Goal: Complete application form: Complete application form

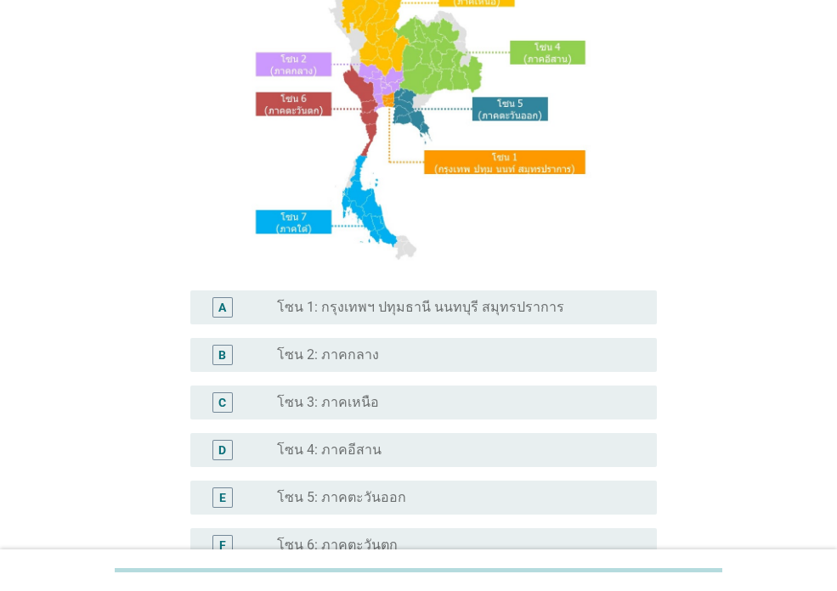
scroll to position [170, 0]
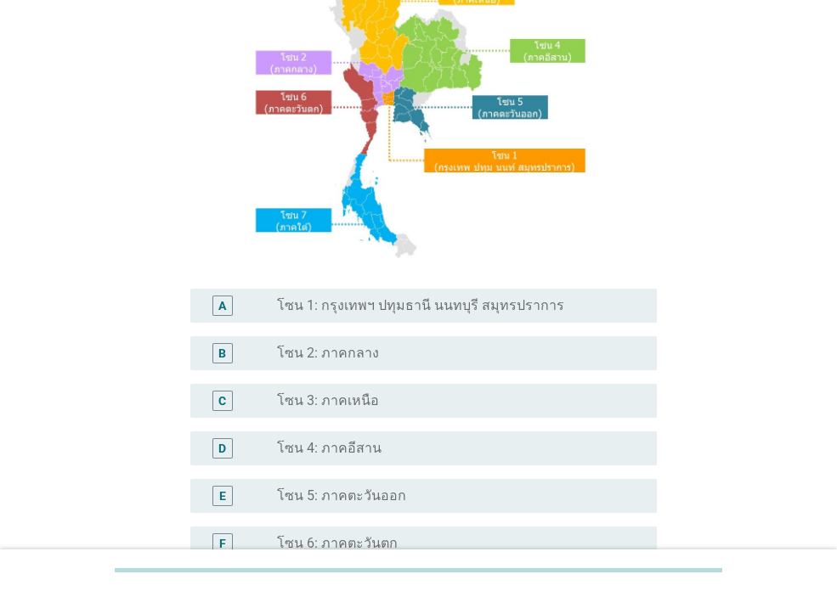
click at [357, 403] on label "โซน 3: ภาคเหนือ" at bounding box center [328, 400] width 102 height 17
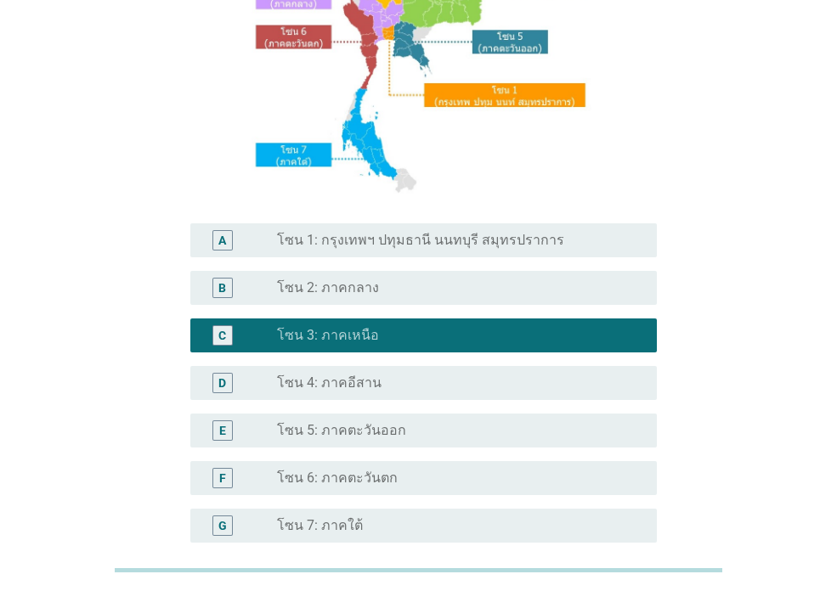
scroll to position [406, 0]
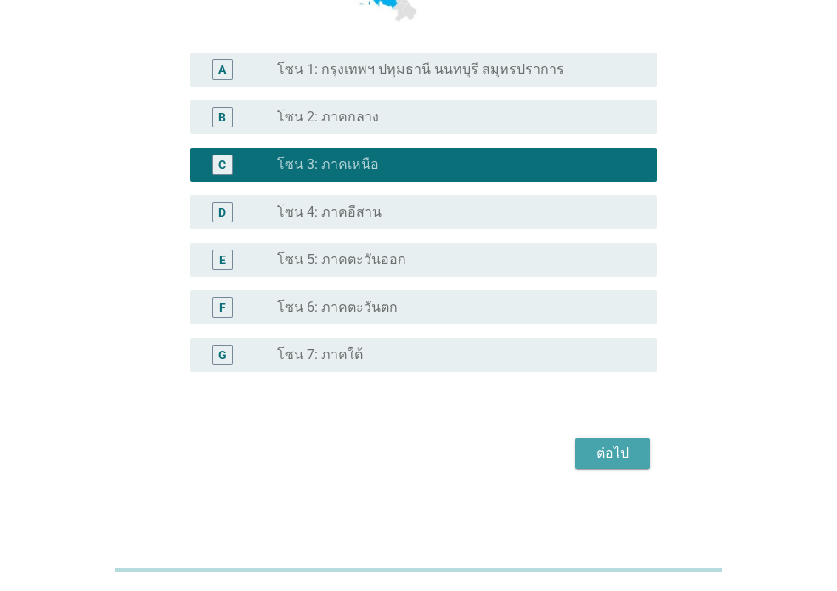
click at [615, 458] on div "ต่อไป" at bounding box center [613, 453] width 48 height 20
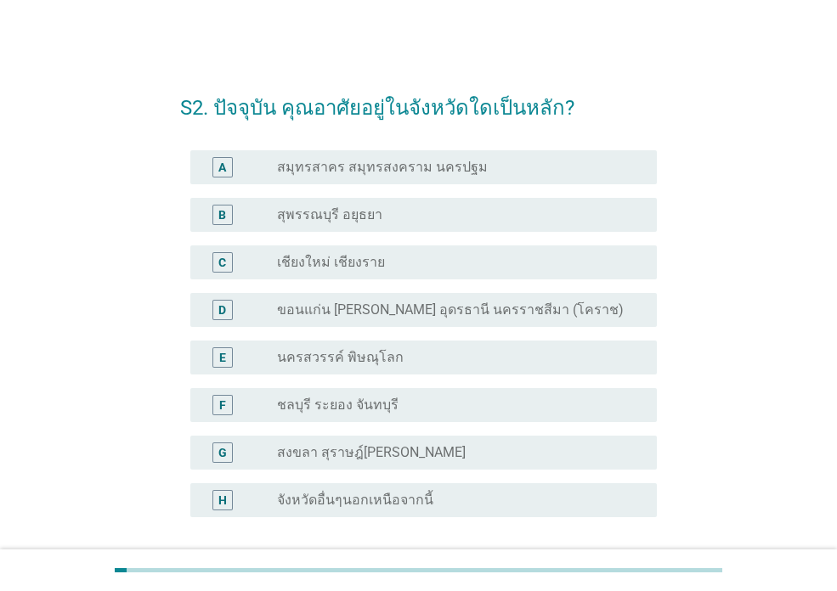
click at [398, 268] on div "radio_button_unchecked เชียงใหม่ เชียงราย" at bounding box center [453, 262] width 353 height 17
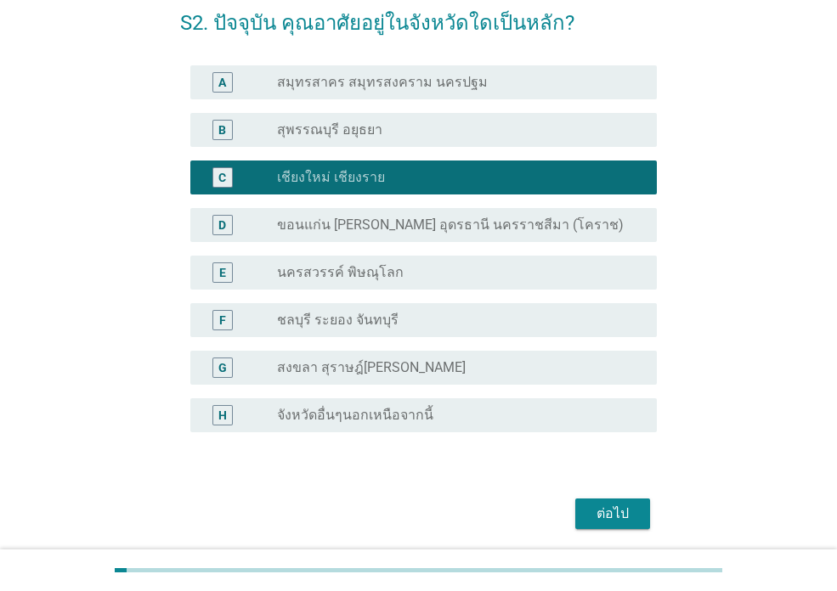
scroll to position [144, 0]
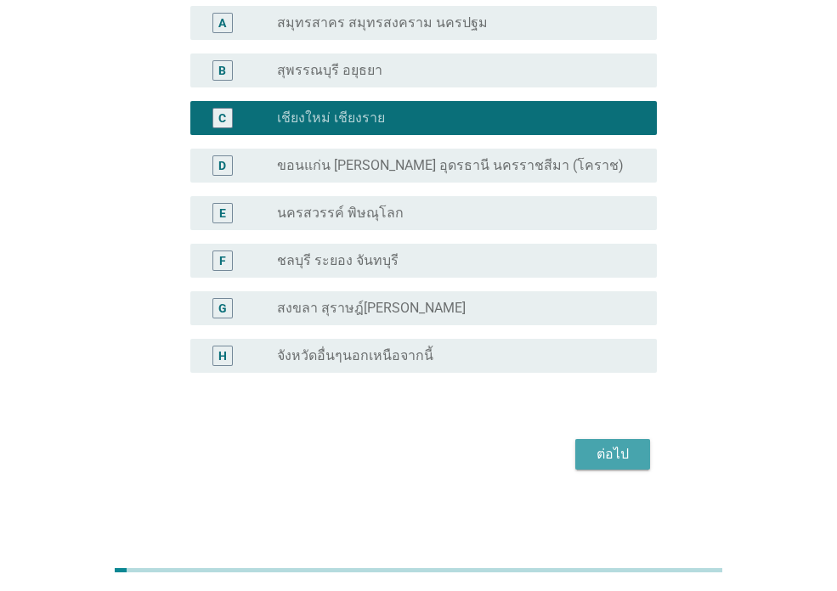
click at [624, 453] on div "ต่อไป" at bounding box center [613, 454] width 48 height 20
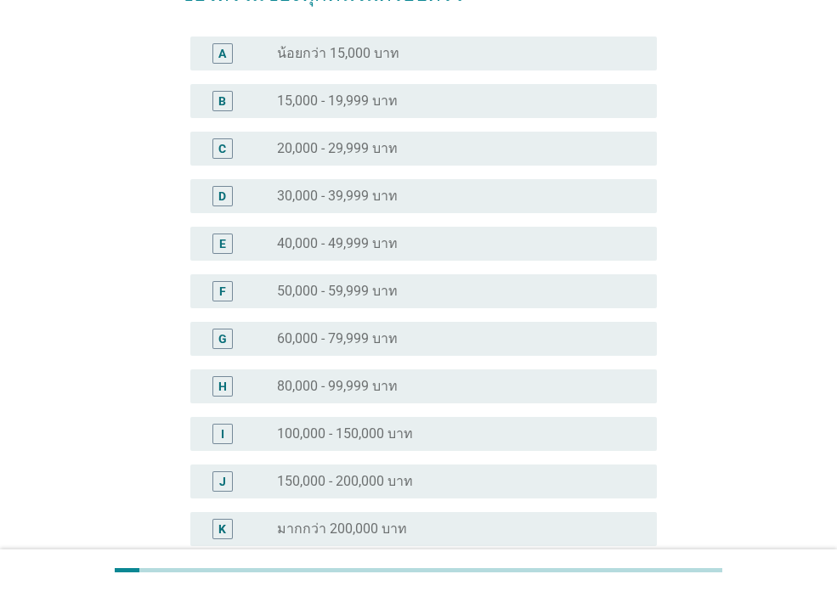
scroll to position [0, 0]
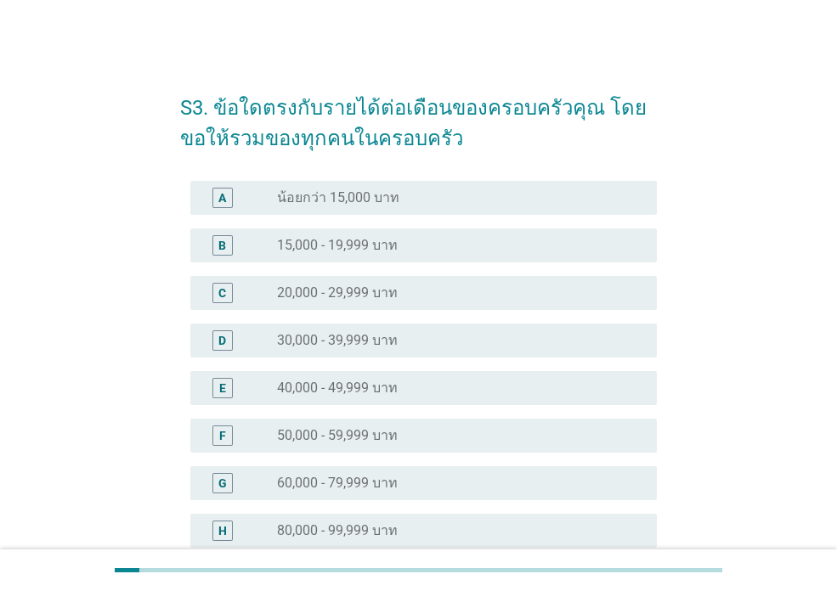
click at [344, 255] on div "radio_button_unchecked 15,000 - 19,999 บาท" at bounding box center [460, 245] width 366 height 20
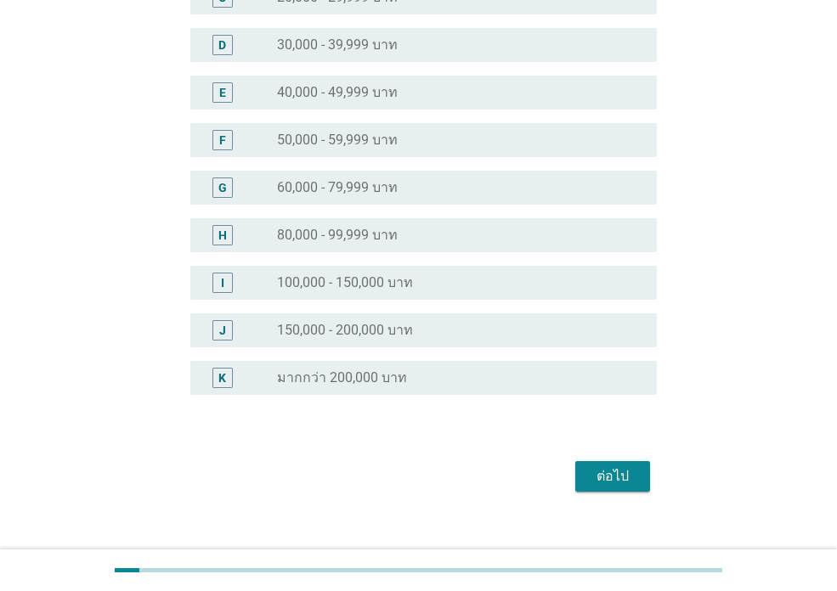
scroll to position [318, 0]
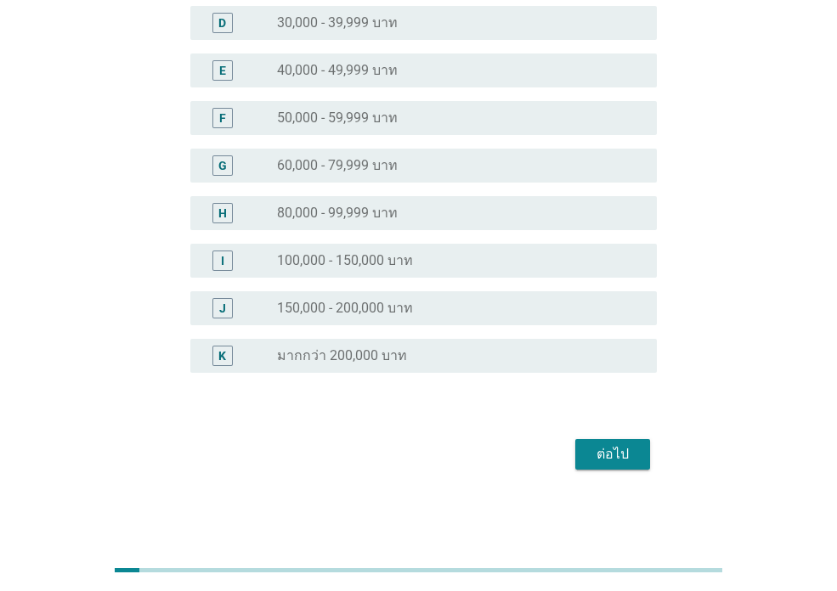
click at [612, 462] on div "ต่อไป" at bounding box center [613, 454] width 48 height 20
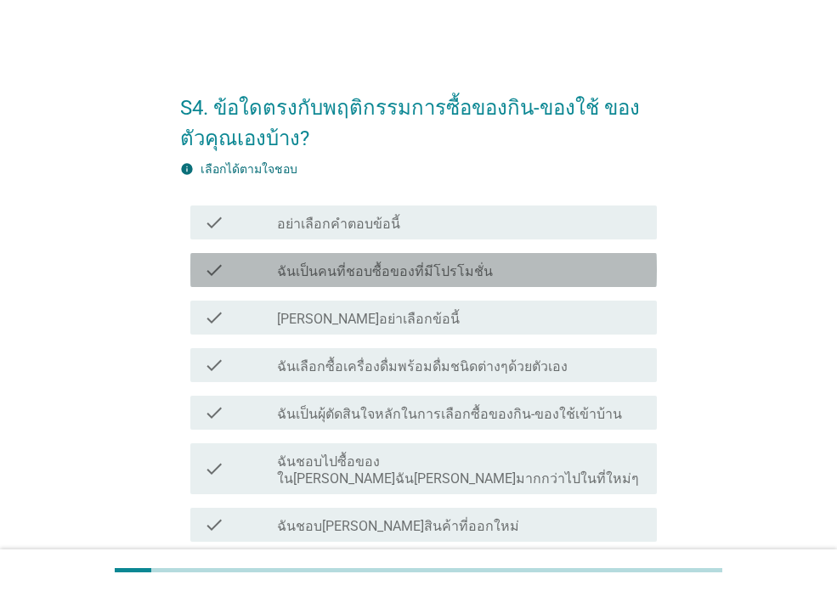
click at [375, 273] on label "ฉันเป็นคนที่ชอบซื้อของที่มีโปรโมชั่น" at bounding box center [385, 271] width 216 height 17
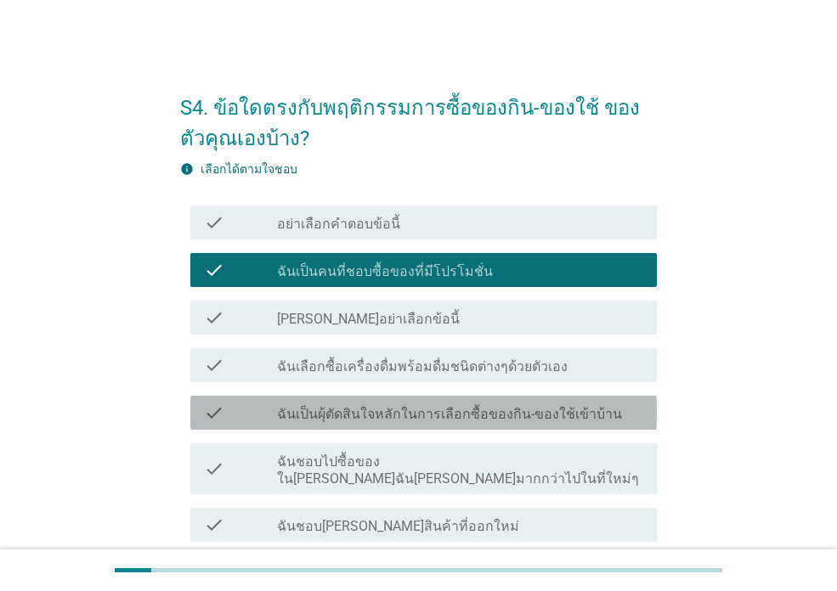
click at [386, 408] on label "ฉันเป็นผุ้ตัดสินใจหลักในการเลือกซื้อของกิน-ของใช้เข้าบ้าน" at bounding box center [449, 414] width 345 height 17
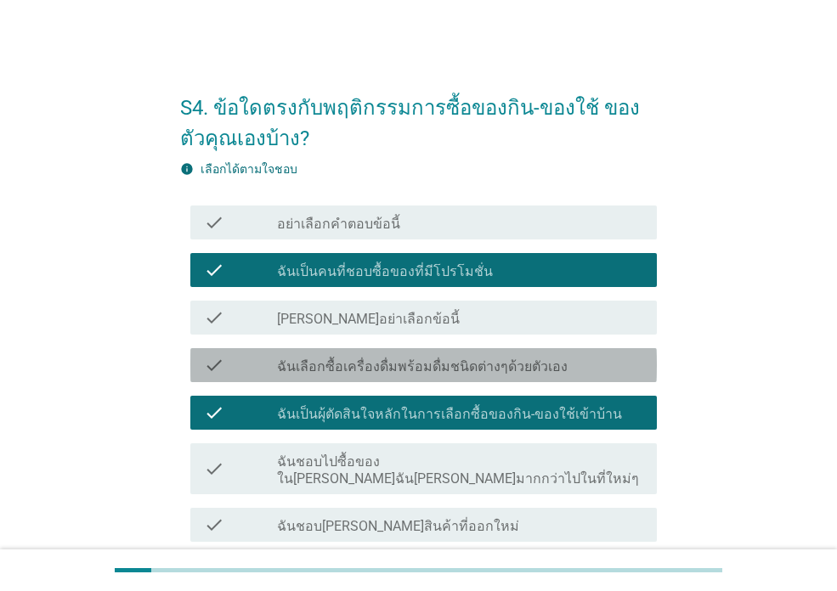
click at [407, 370] on label "ฉันเลือกซื้อเครื่องดื่มพร้อมดื่มชนิดต่างๆด้วยตัวเอง" at bounding box center [422, 366] width 291 height 17
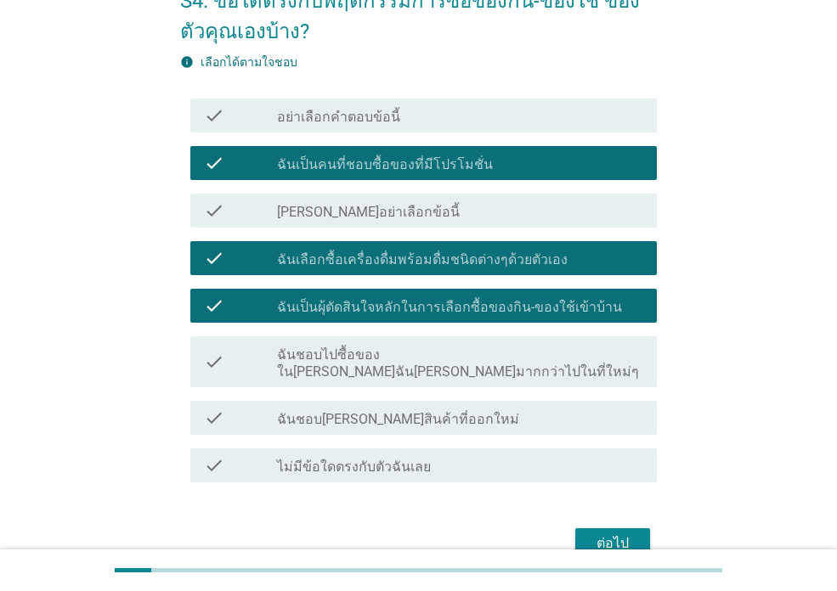
scroll to position [170, 0]
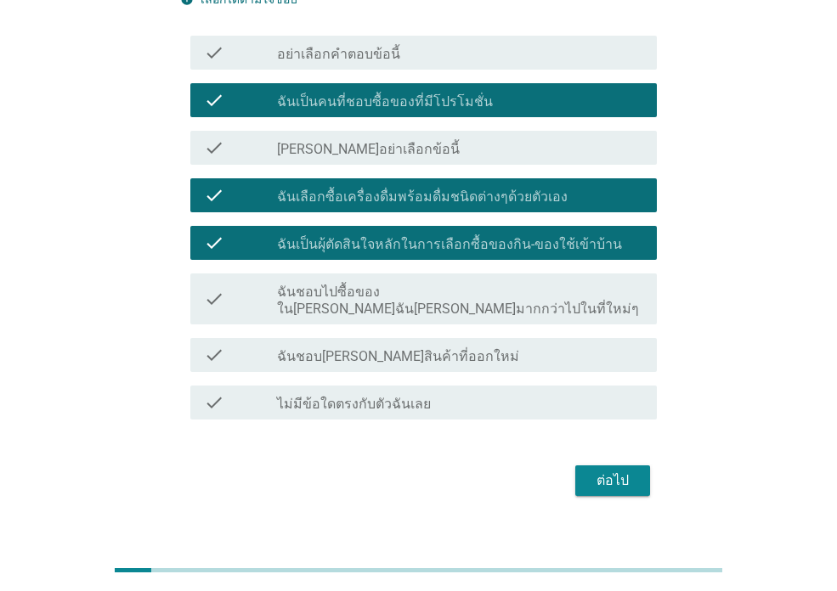
click at [596, 471] on div "ต่อไป" at bounding box center [613, 481] width 48 height 20
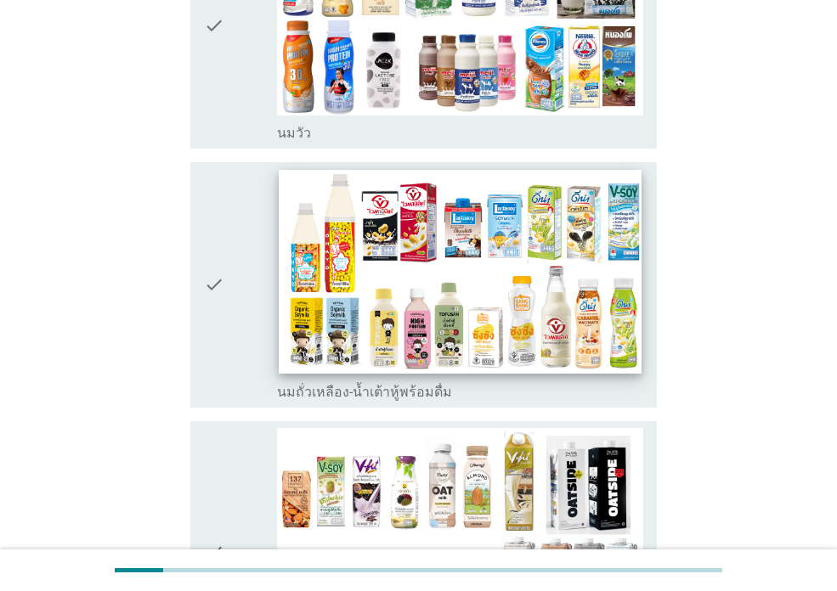
click at [320, 300] on img at bounding box center [460, 272] width 362 height 204
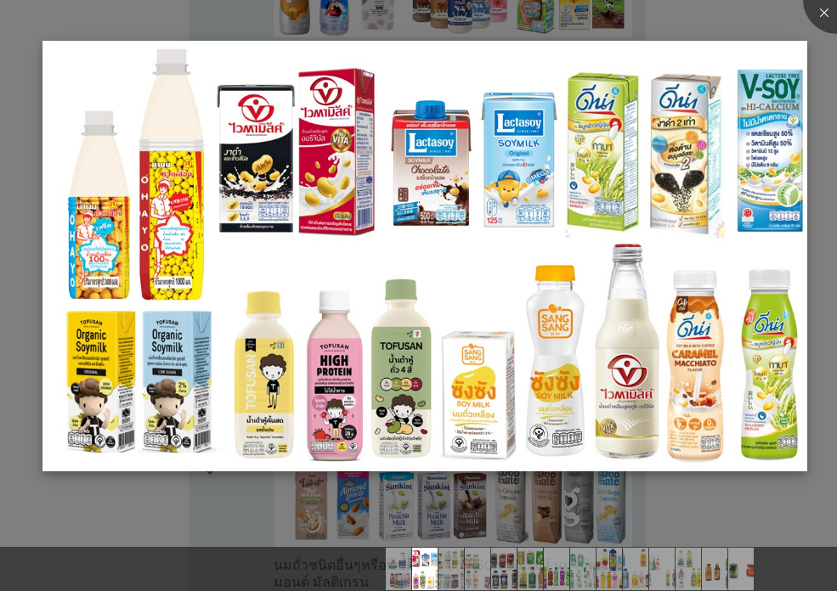
scroll to position [595, 0]
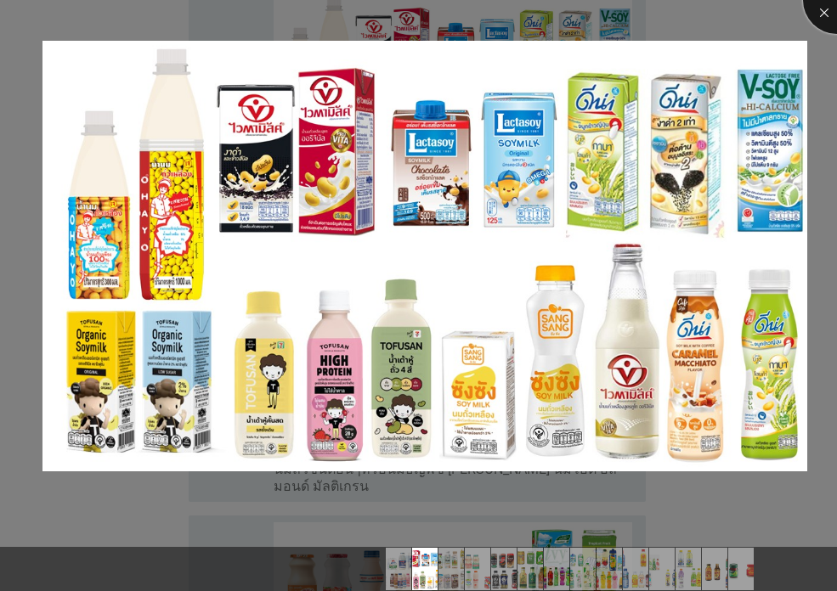
click at [832, 14] on div at bounding box center [837, 0] width 68 height 68
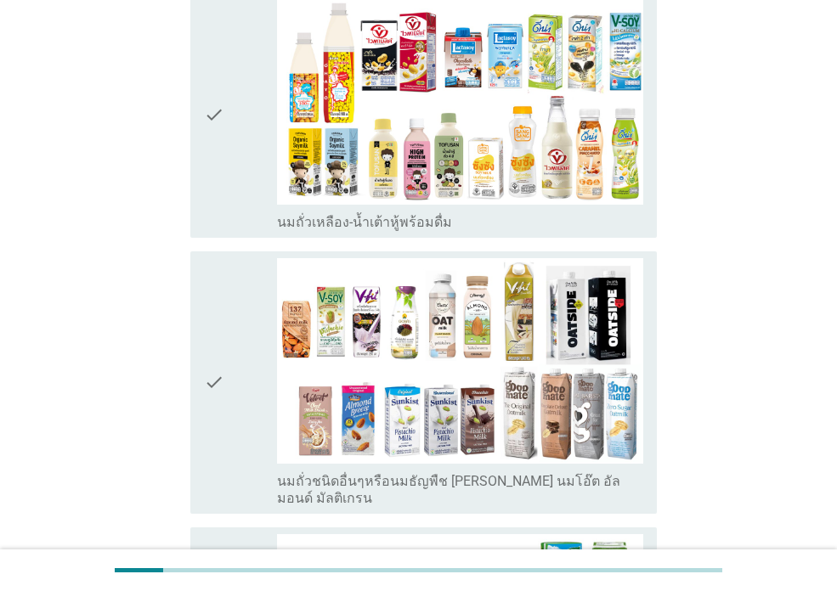
click at [220, 147] on icon "check" at bounding box center [214, 115] width 20 height 232
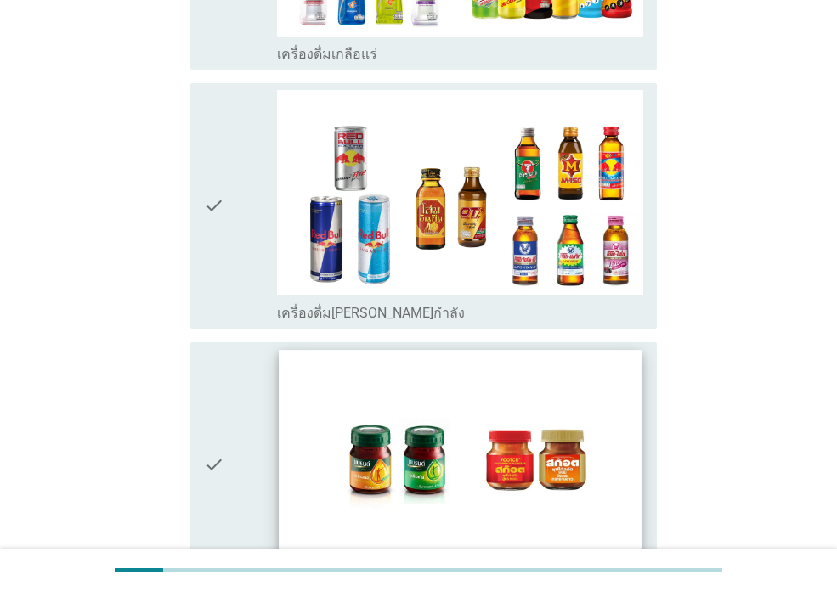
scroll to position [3567, 0]
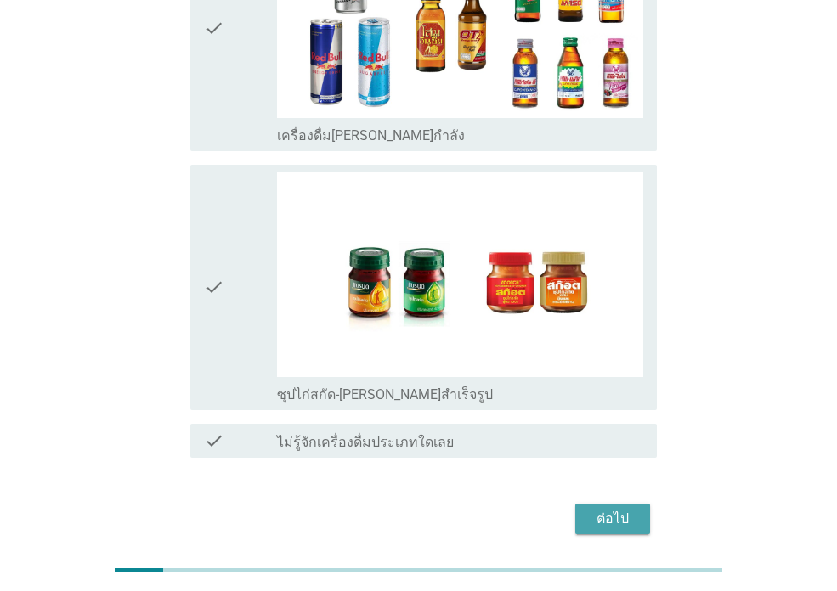
click at [595, 509] on div "ต่อไป" at bounding box center [613, 519] width 48 height 20
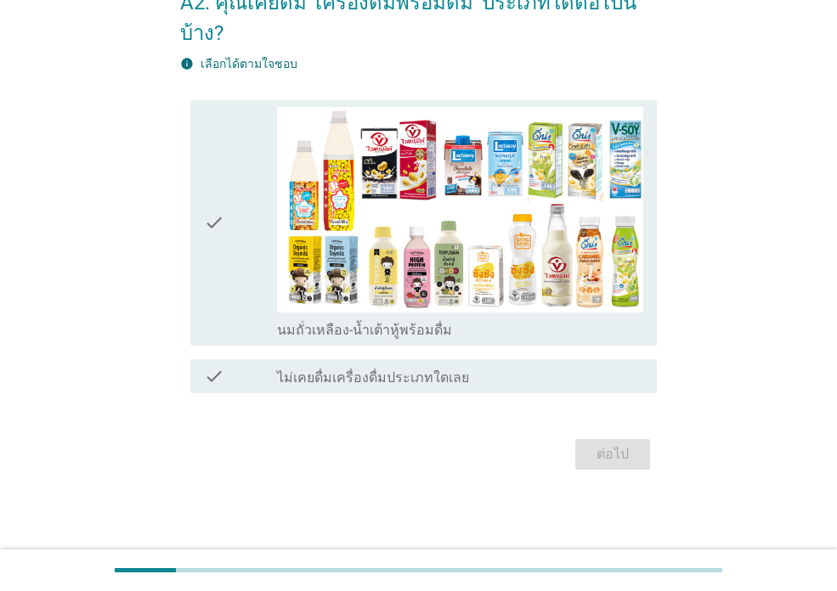
scroll to position [0, 0]
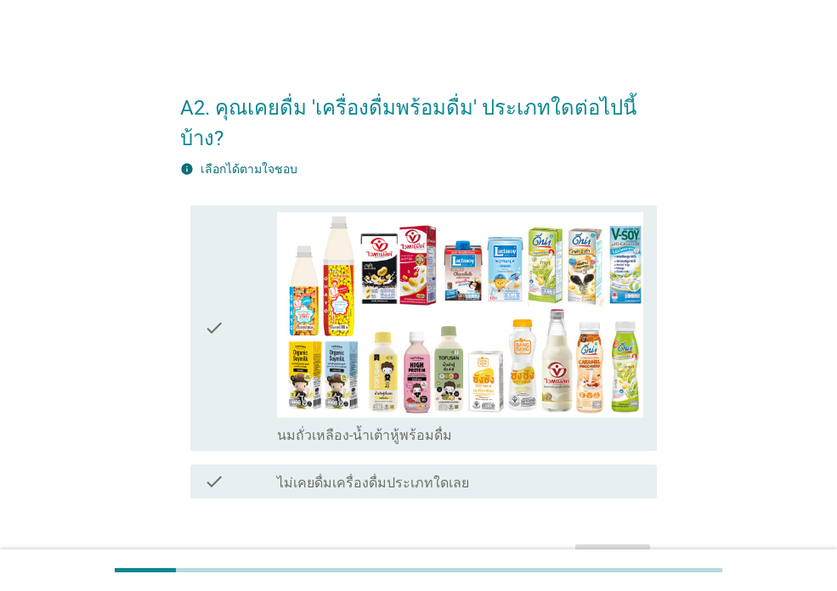
click at [217, 315] on icon "check" at bounding box center [214, 328] width 20 height 232
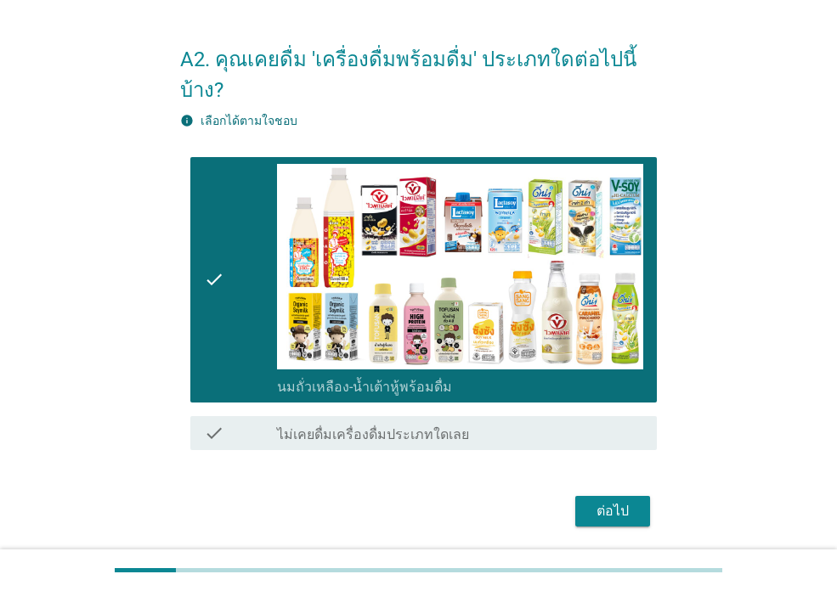
scroll to position [75, 0]
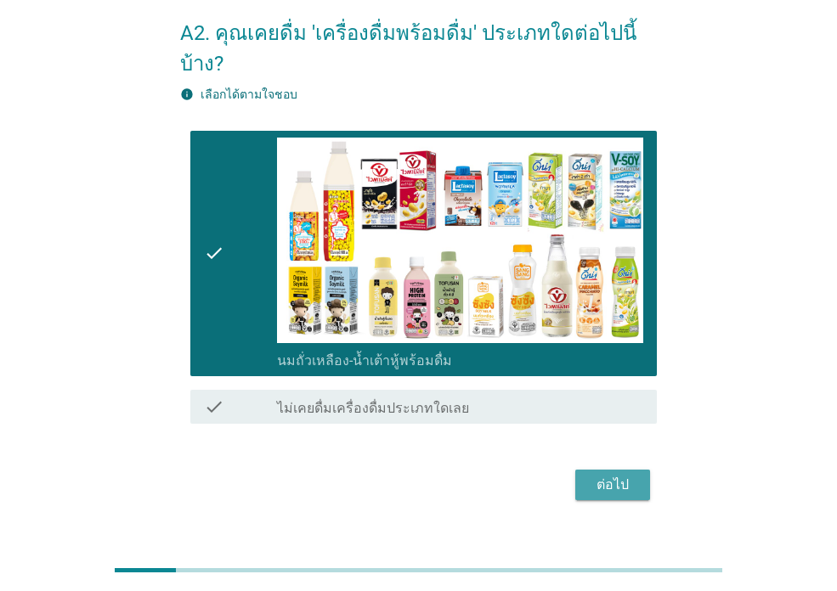
click at [619, 475] on div "ต่อไป" at bounding box center [613, 485] width 48 height 20
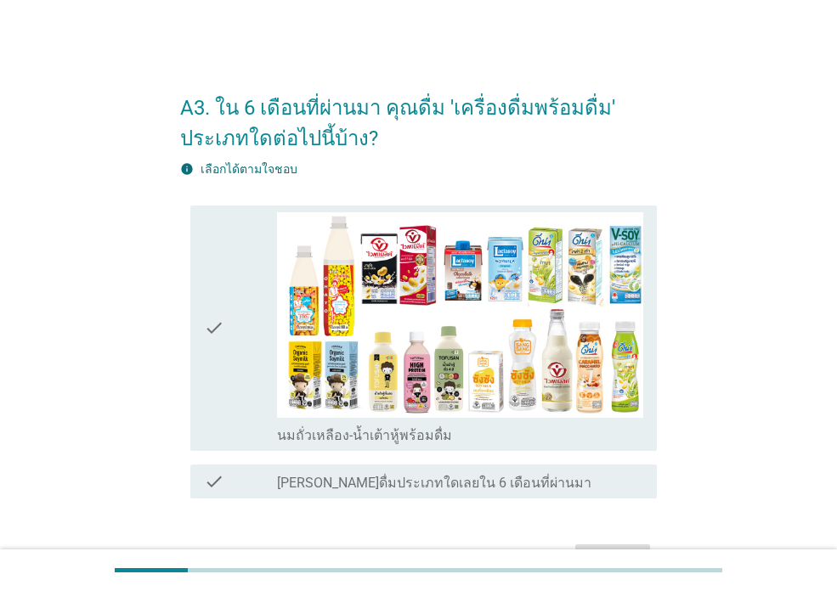
click at [209, 333] on icon "check" at bounding box center [214, 328] width 20 height 232
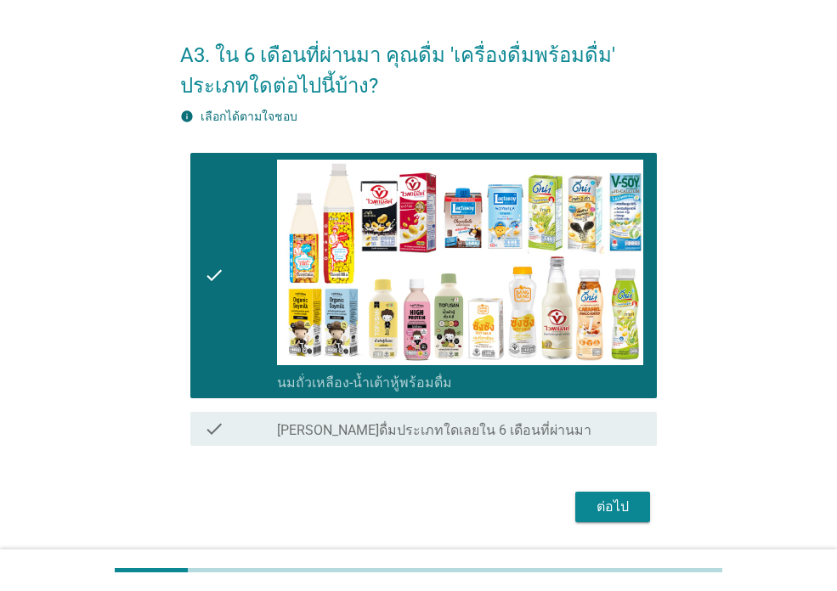
scroll to position [105, 0]
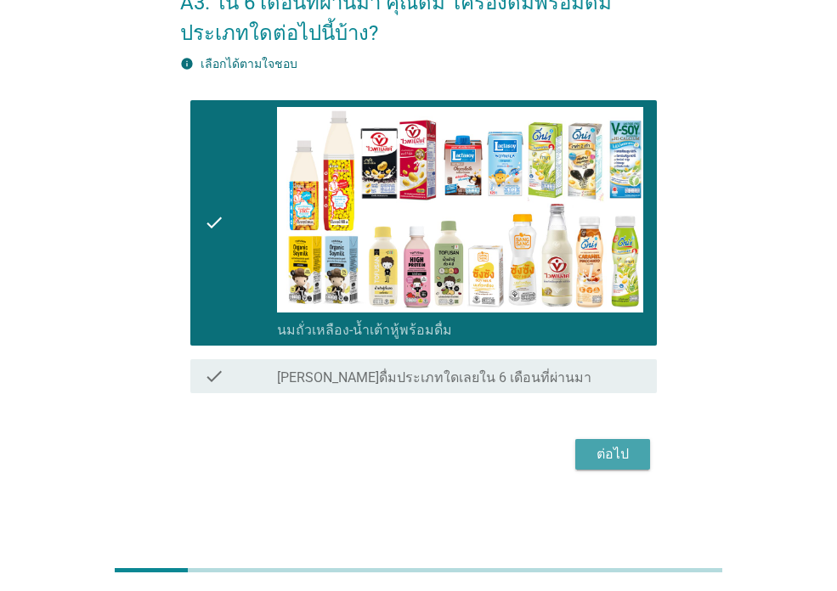
click at [596, 463] on div "ต่อไป" at bounding box center [613, 454] width 48 height 20
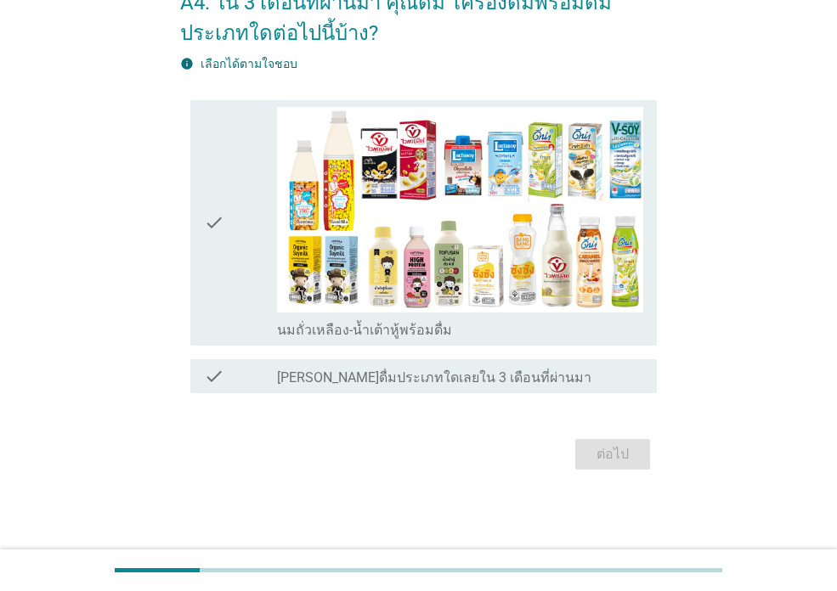
scroll to position [0, 0]
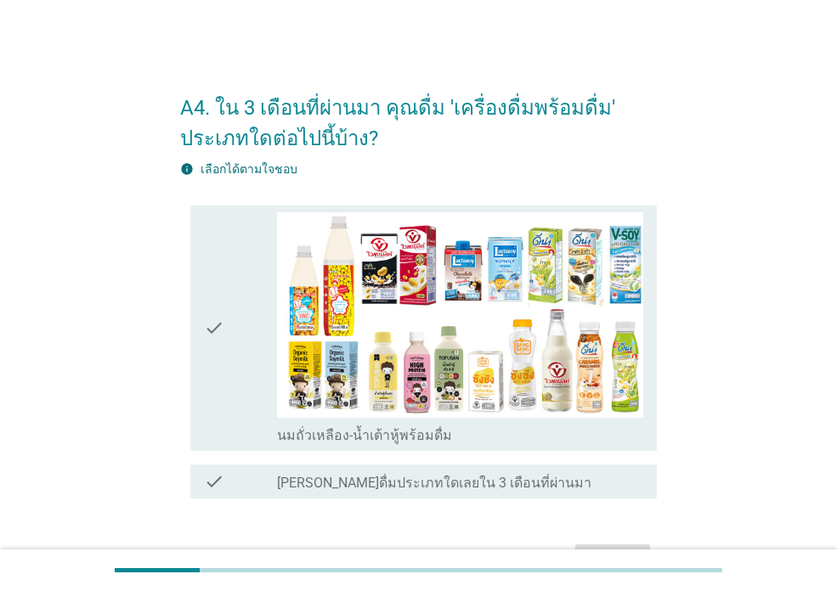
click at [212, 358] on icon "check" at bounding box center [214, 328] width 20 height 232
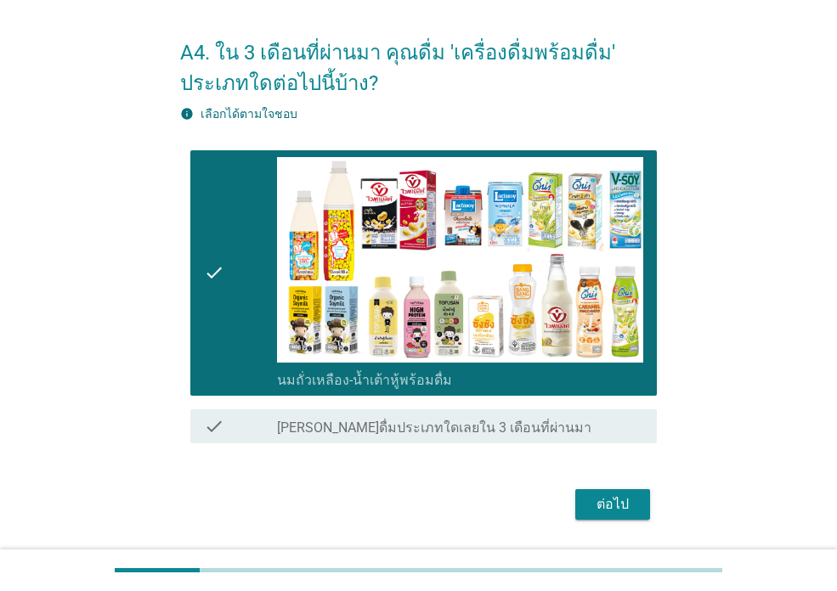
scroll to position [85, 0]
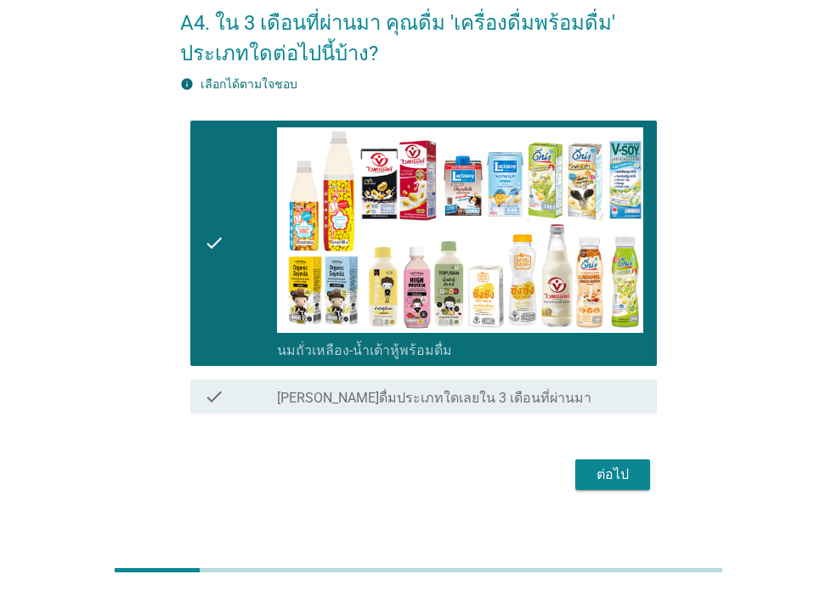
click at [607, 477] on div "ต่อไป" at bounding box center [613, 475] width 48 height 20
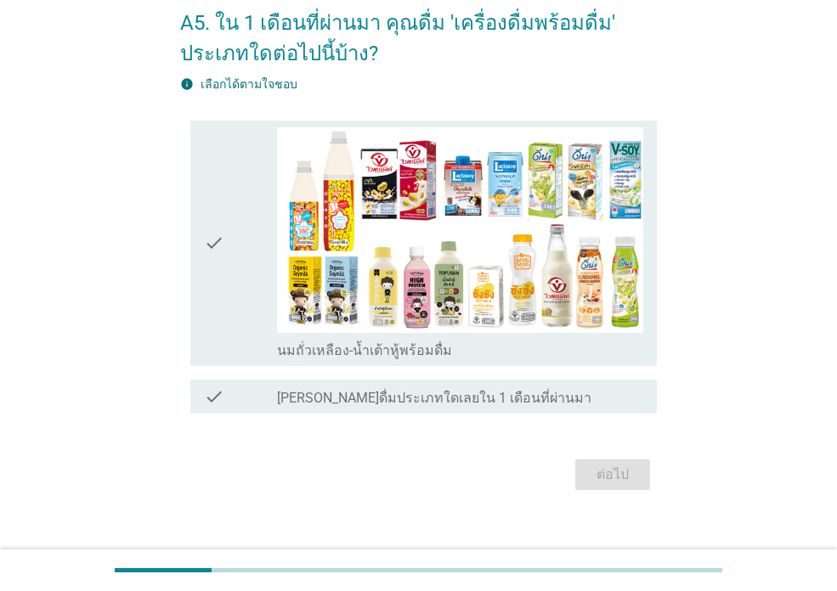
scroll to position [0, 0]
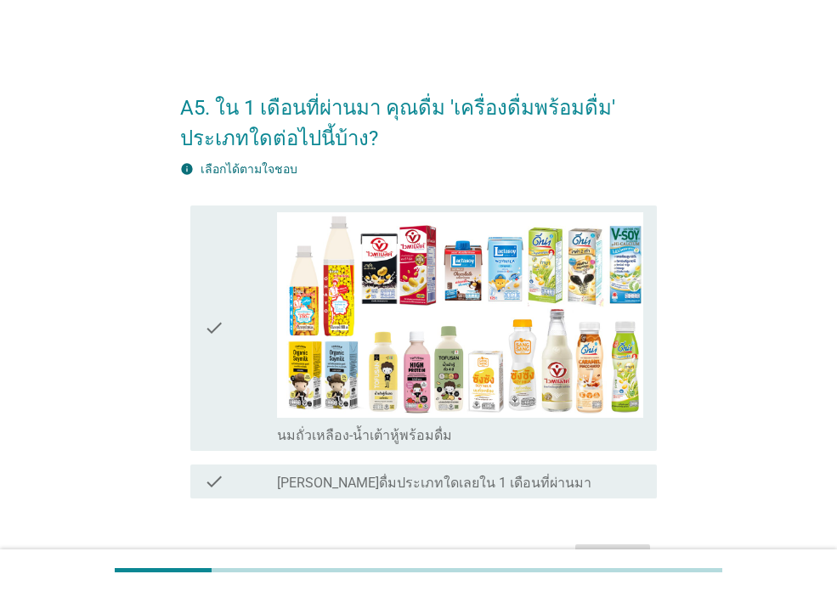
click at [239, 363] on div "check" at bounding box center [240, 328] width 73 height 232
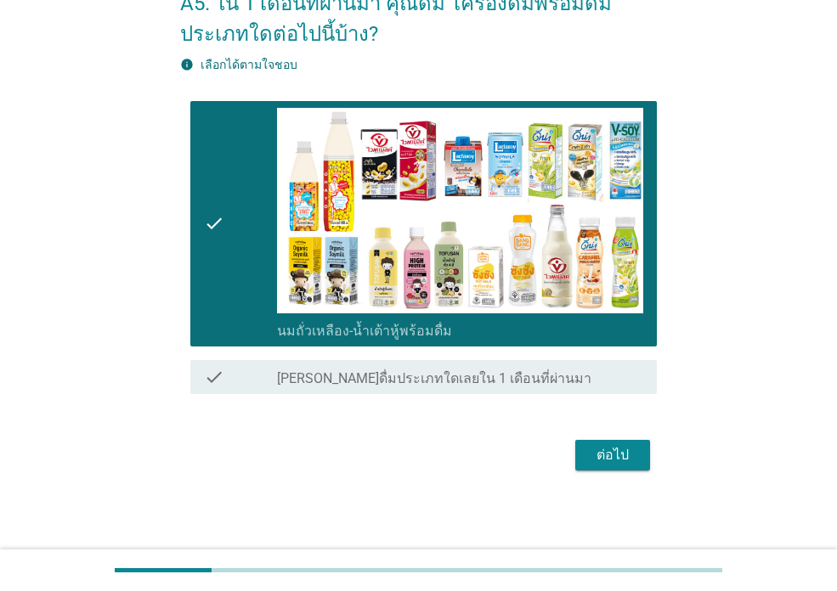
scroll to position [105, 0]
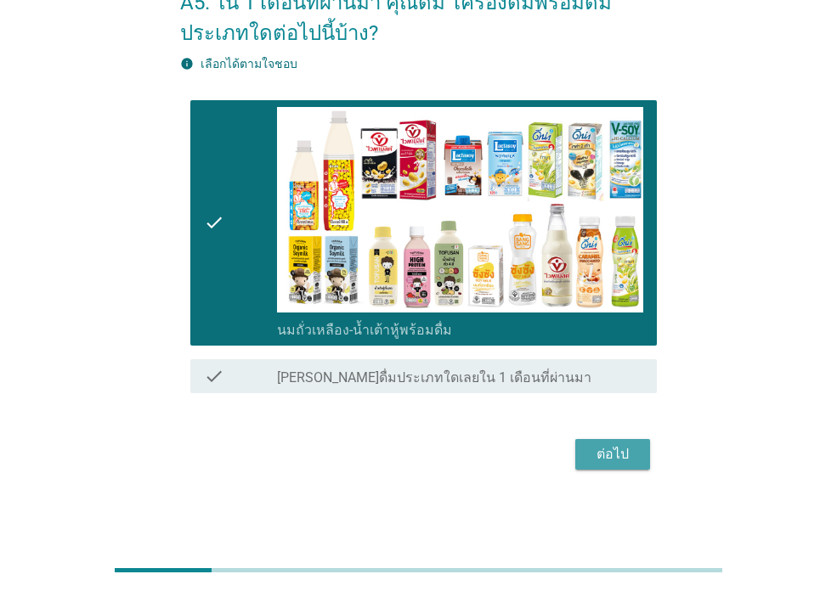
click at [615, 466] on button "ต่อไป" at bounding box center [612, 454] width 75 height 31
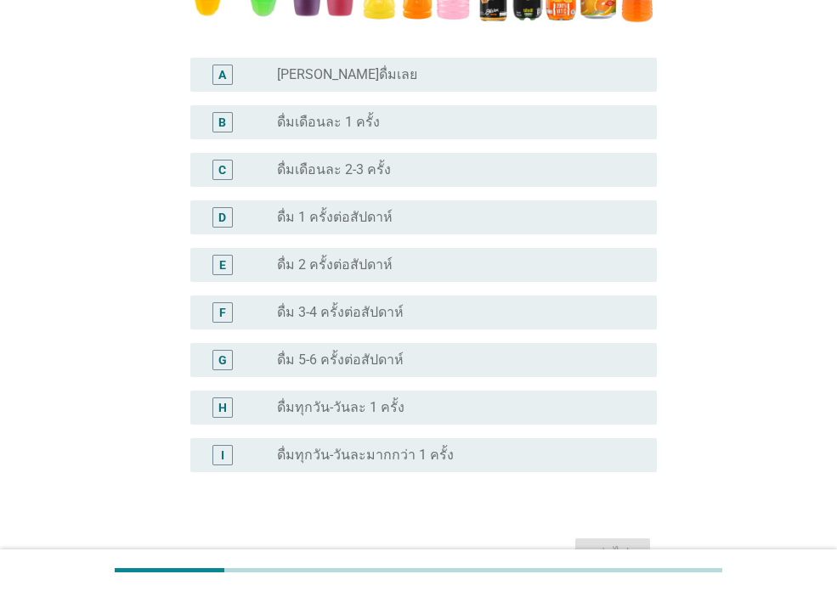
scroll to position [510, 0]
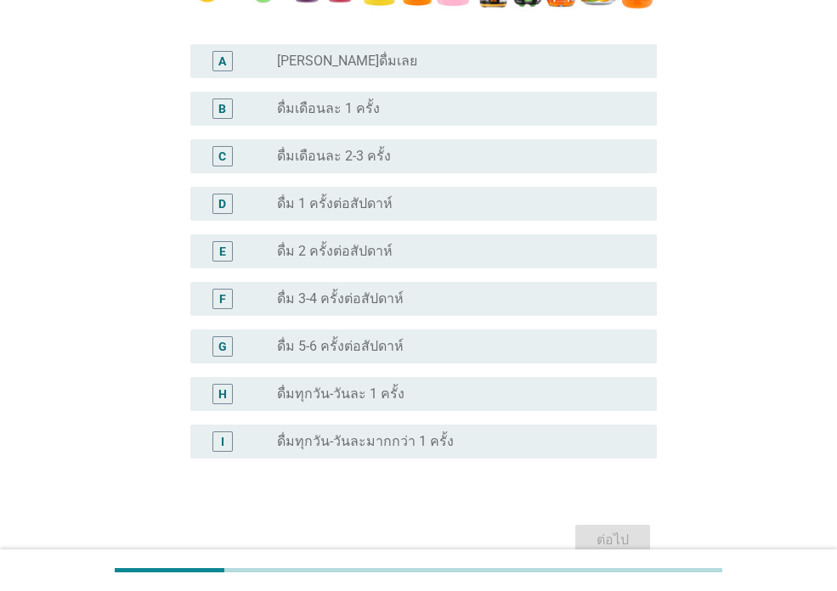
click at [373, 348] on label "ดื่ม 5-6 ครั้งต่อสัปดาห์" at bounding box center [340, 346] width 127 height 17
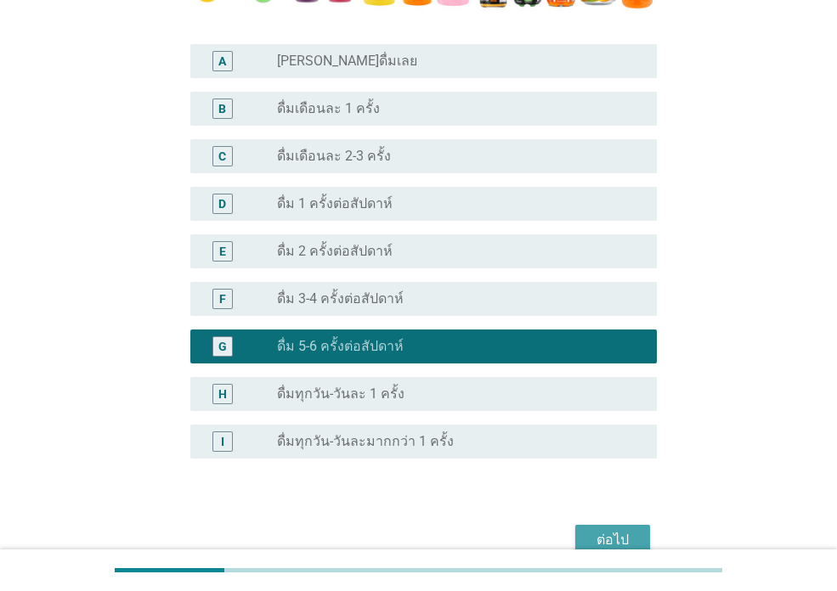
click at [599, 538] on div "ต่อไป" at bounding box center [613, 540] width 48 height 20
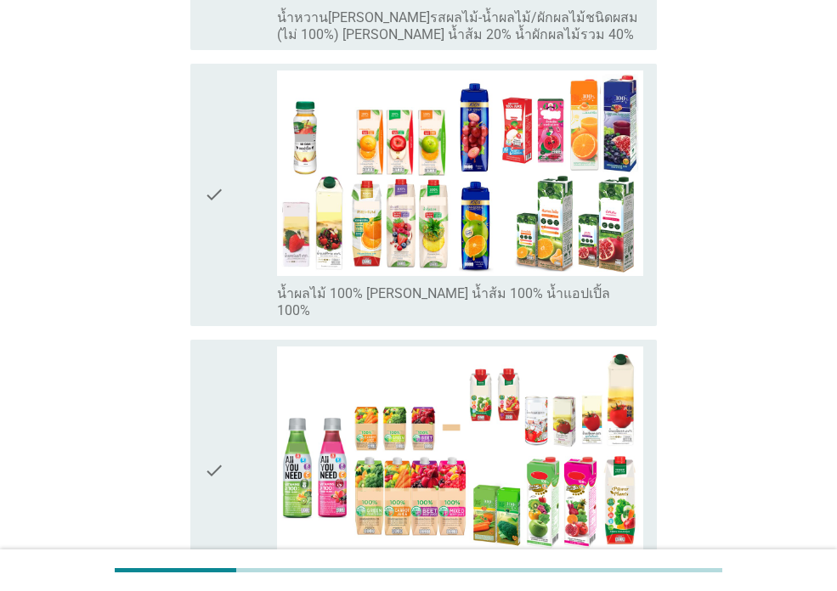
scroll to position [420, 0]
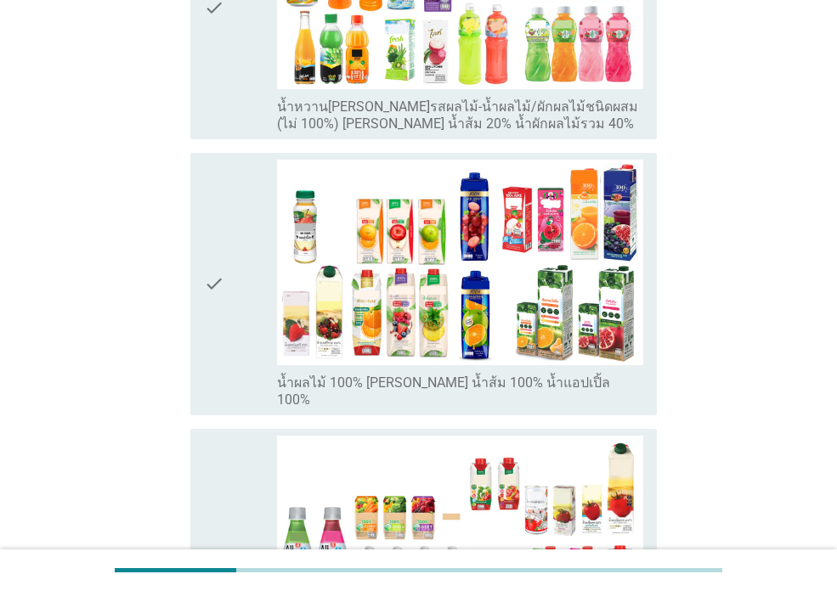
click at [234, 69] on div "check" at bounding box center [240, 8] width 73 height 249
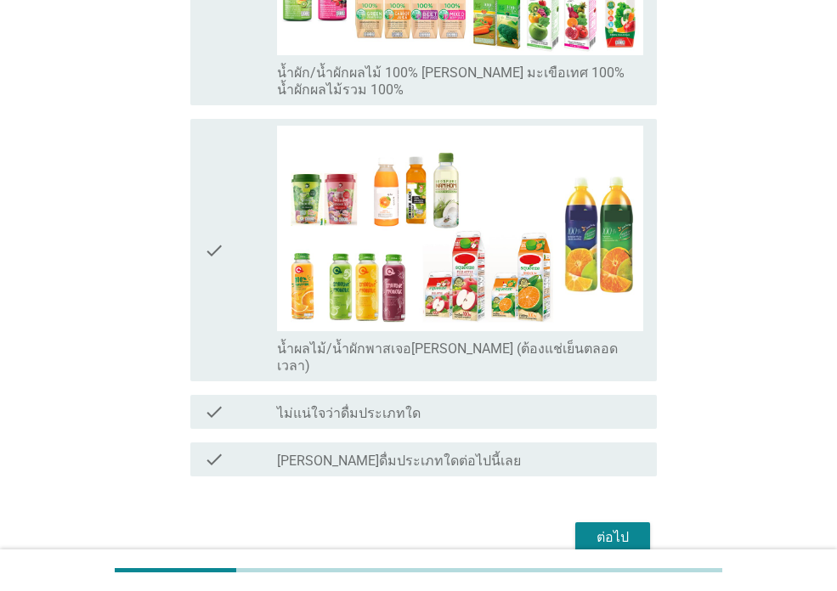
scroll to position [1026, 0]
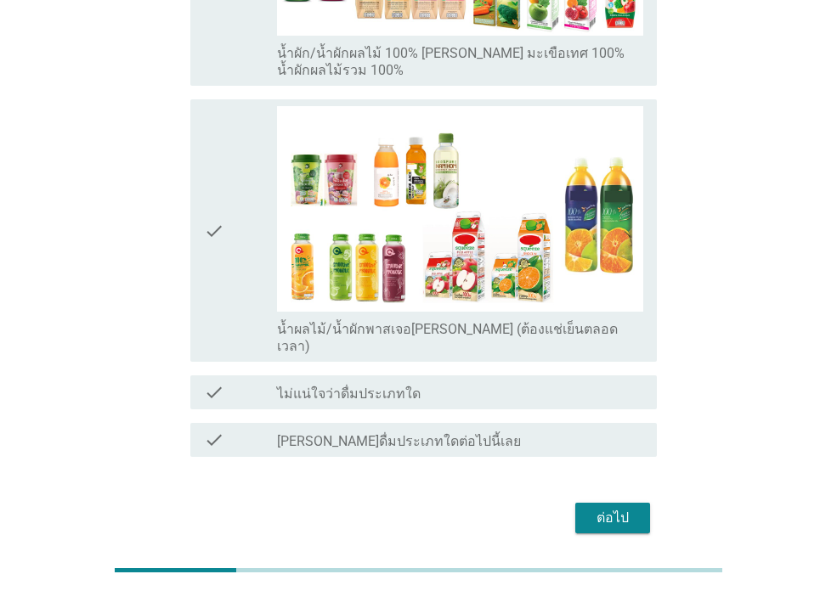
click at [632, 508] on div "ต่อไป" at bounding box center [613, 518] width 48 height 20
